Goal: Task Accomplishment & Management: Use online tool/utility

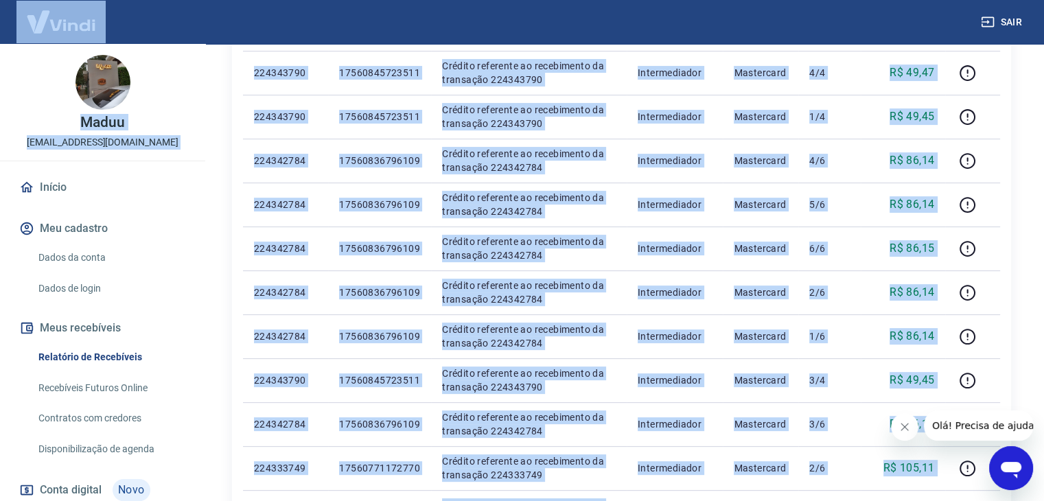
scroll to position [314, 0]
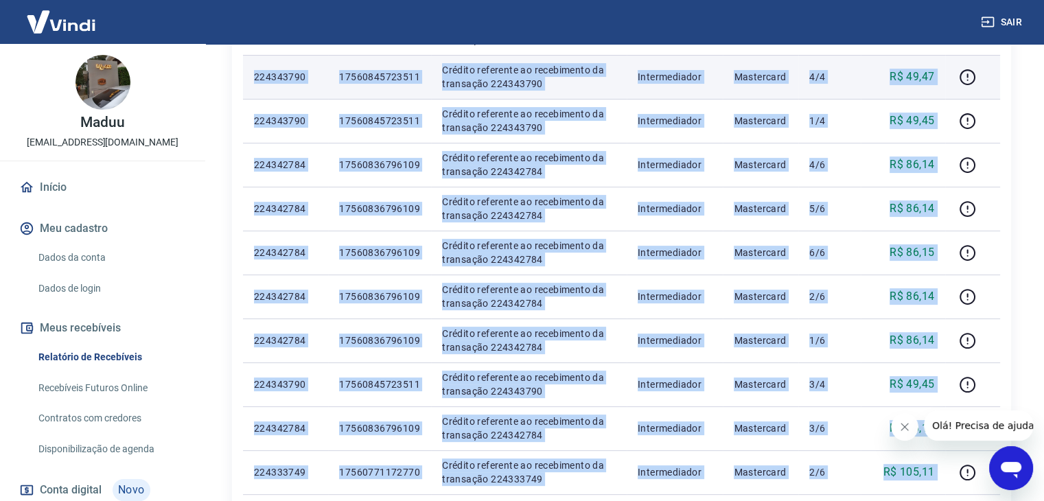
drag, startPoint x: 934, startPoint y: 226, endPoint x: 251, endPoint y: 58, distance: 704.0
click at [251, 58] on tbody "[DATE] 224343790 17560845723511 Crédito referente ao recebimento da transação 2…" at bounding box center [621, 450] width 757 height 966
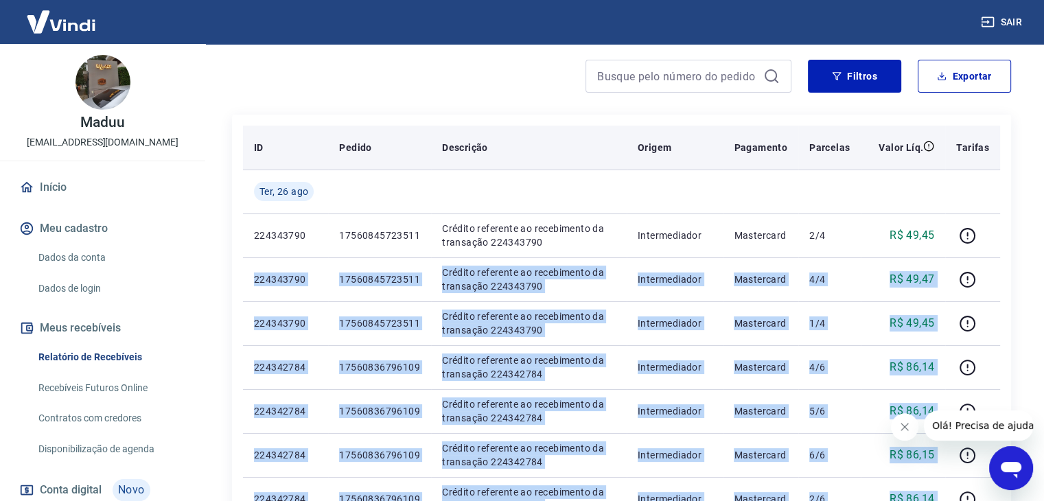
scroll to position [85, 0]
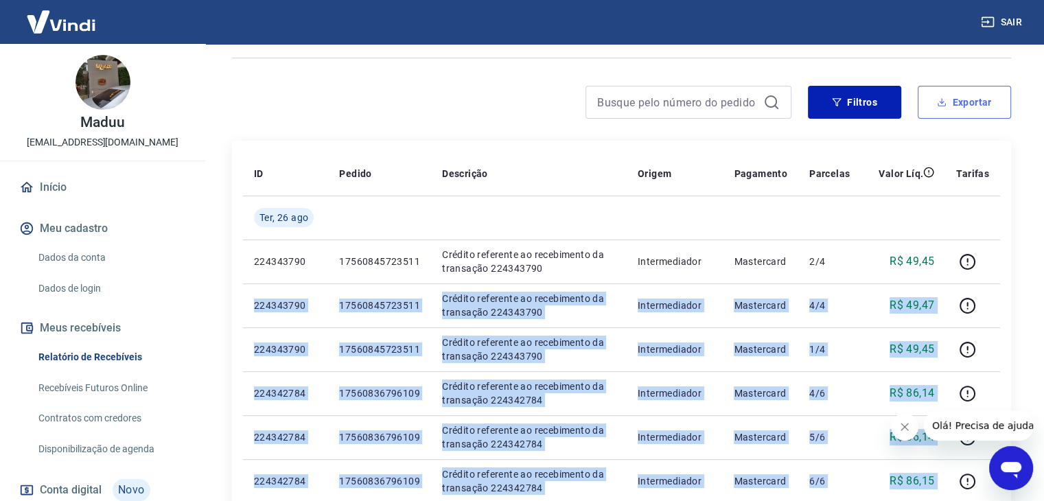
click at [964, 102] on button "Exportar" at bounding box center [964, 102] width 93 height 33
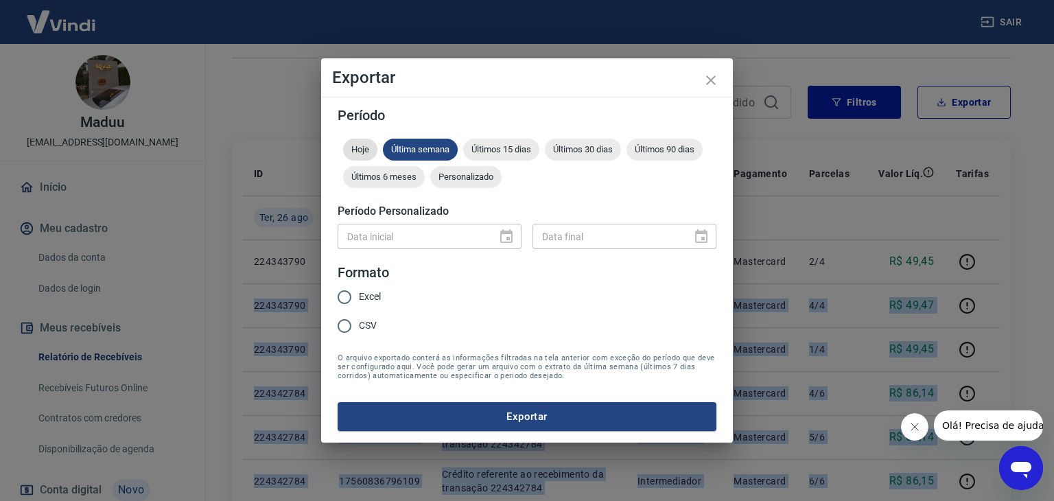
click at [363, 147] on span "Hoje" at bounding box center [360, 149] width 34 height 10
click at [347, 294] on input "Excel" at bounding box center [344, 297] width 29 height 29
radio input "true"
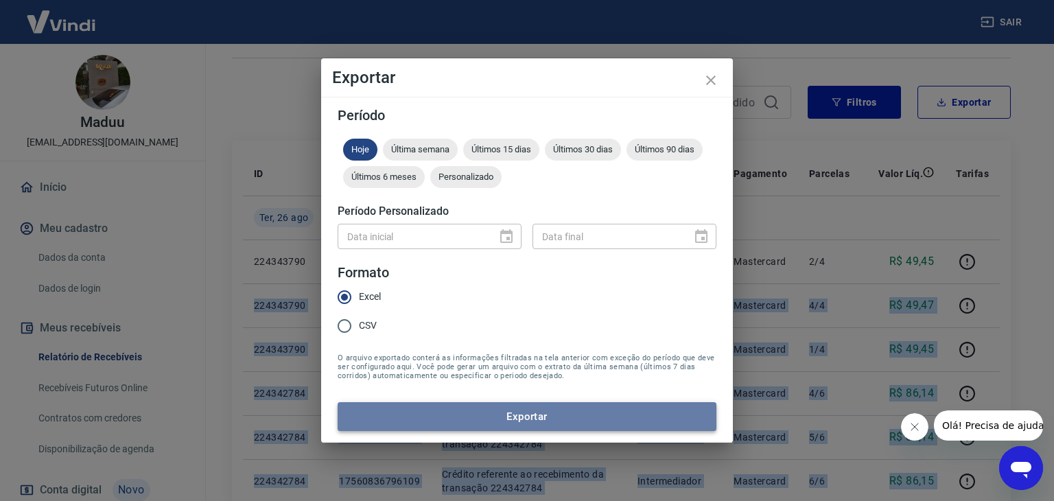
click at [539, 412] on button "Exportar" at bounding box center [527, 416] width 379 height 29
